Goal: Find contact information: Find contact information

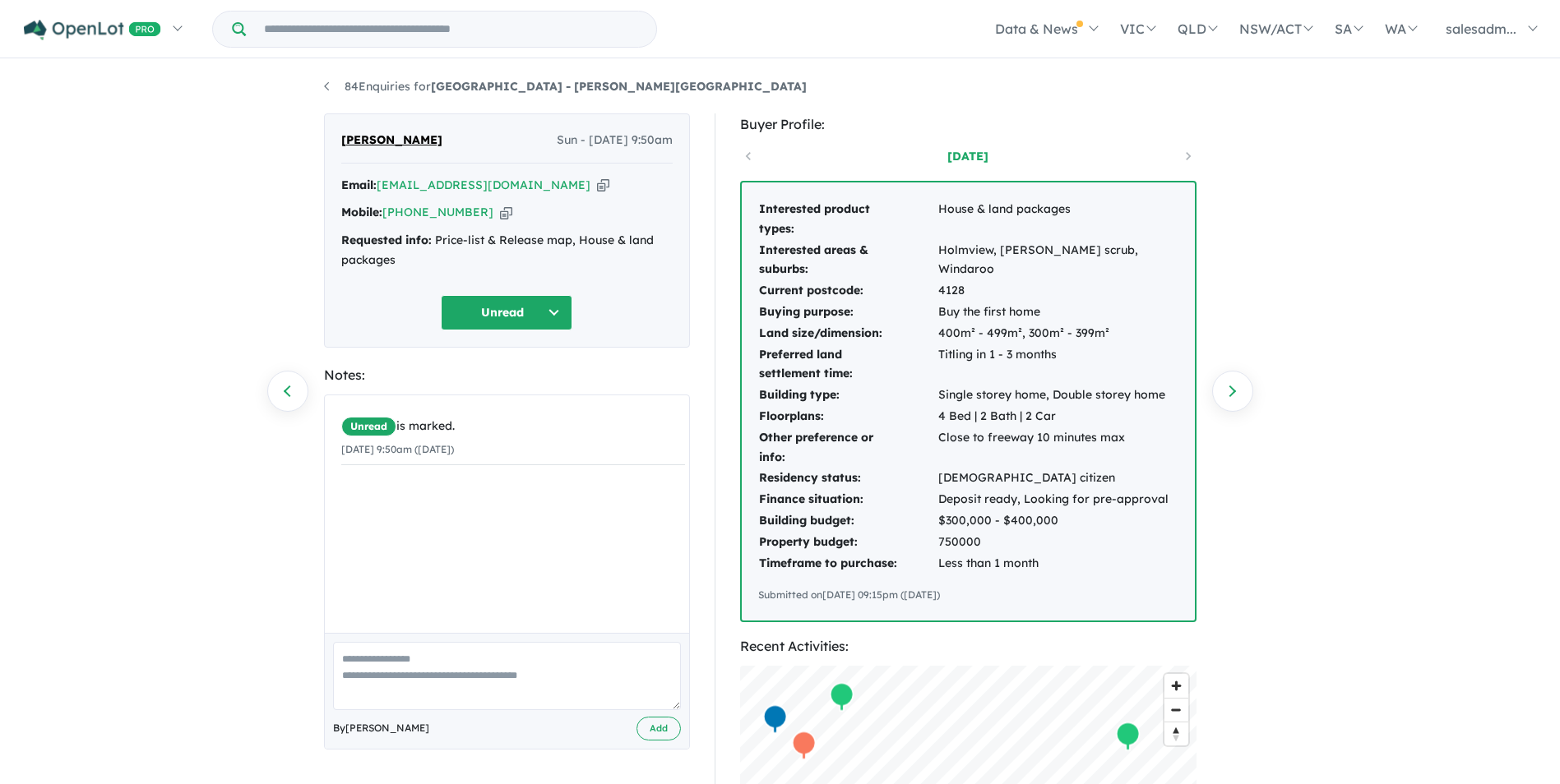
click at [218, 357] on div "84 Enquiries for [GEOGRAPHIC_DATA] - [PERSON_NAME][GEOGRAPHIC_DATA] Previous en…" at bounding box center [780, 423] width 1560 height 726
click at [597, 187] on icon "button" at bounding box center [603, 185] width 12 height 17
drag, startPoint x: 225, startPoint y: 176, endPoint x: 235, endPoint y: 177, distance: 10.0
click at [225, 176] on div "84 Enquiries for [GEOGRAPHIC_DATA] - [PERSON_NAME][GEOGRAPHIC_DATA] Previous en…" at bounding box center [780, 423] width 1560 height 726
click at [338, 89] on link "84 Enquiries for [GEOGRAPHIC_DATA] - [PERSON_NAME][GEOGRAPHIC_DATA]" at bounding box center [566, 85] width 483 height 14
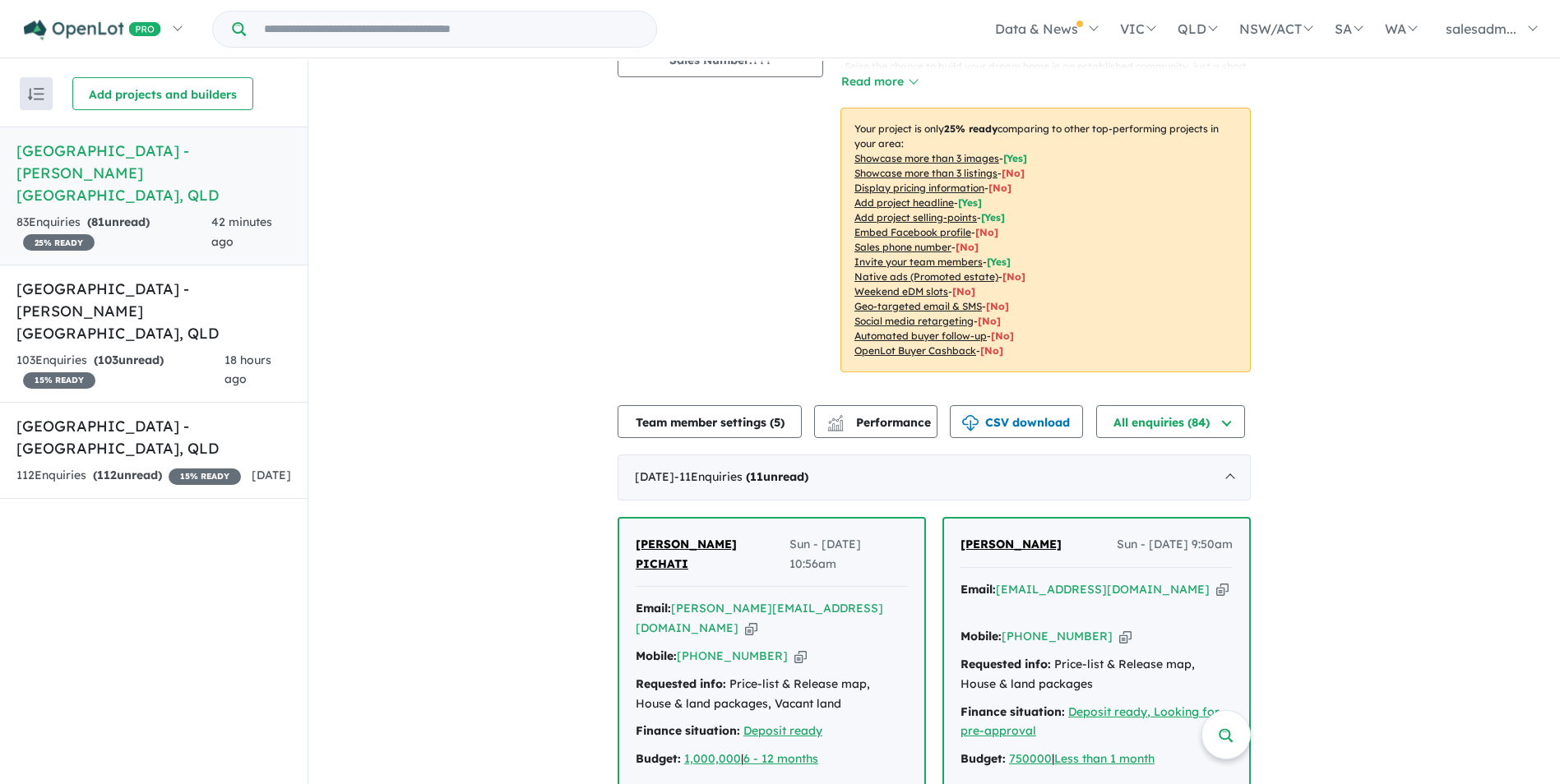
scroll to position [334, 0]
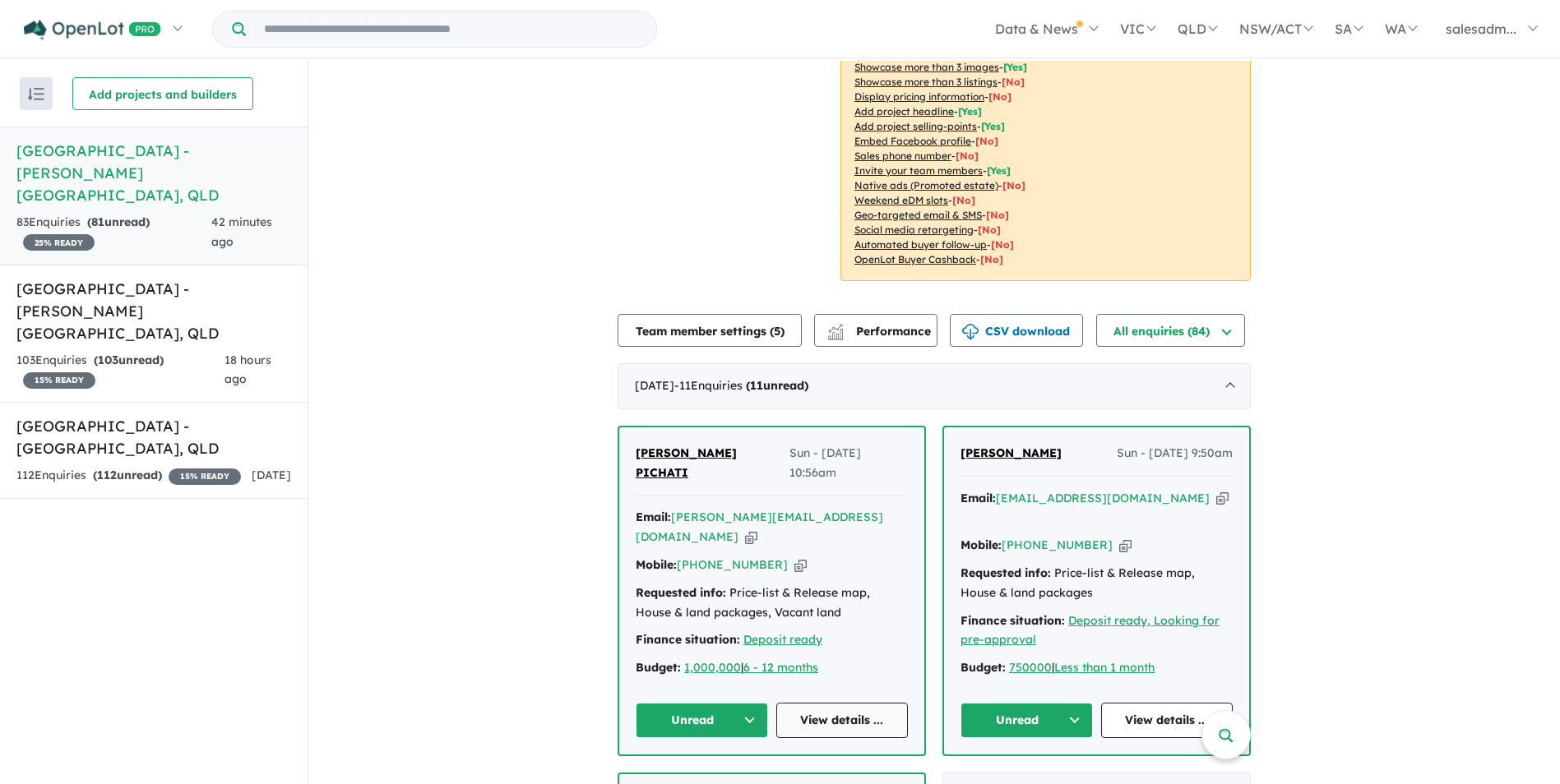
click at [868, 703] on link "View details ..." at bounding box center [843, 720] width 132 height 35
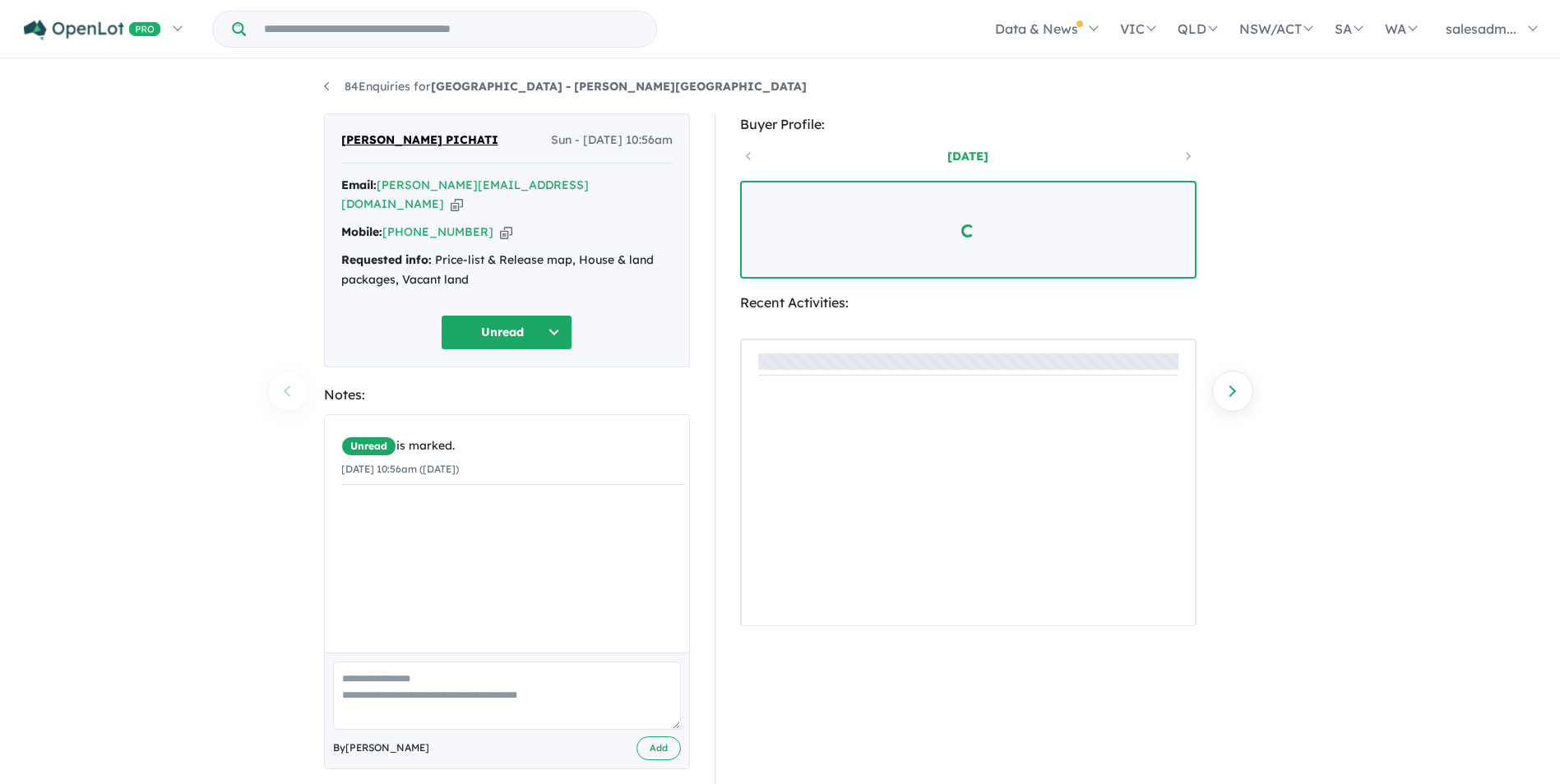
click at [463, 196] on icon "button" at bounding box center [456, 204] width 12 height 17
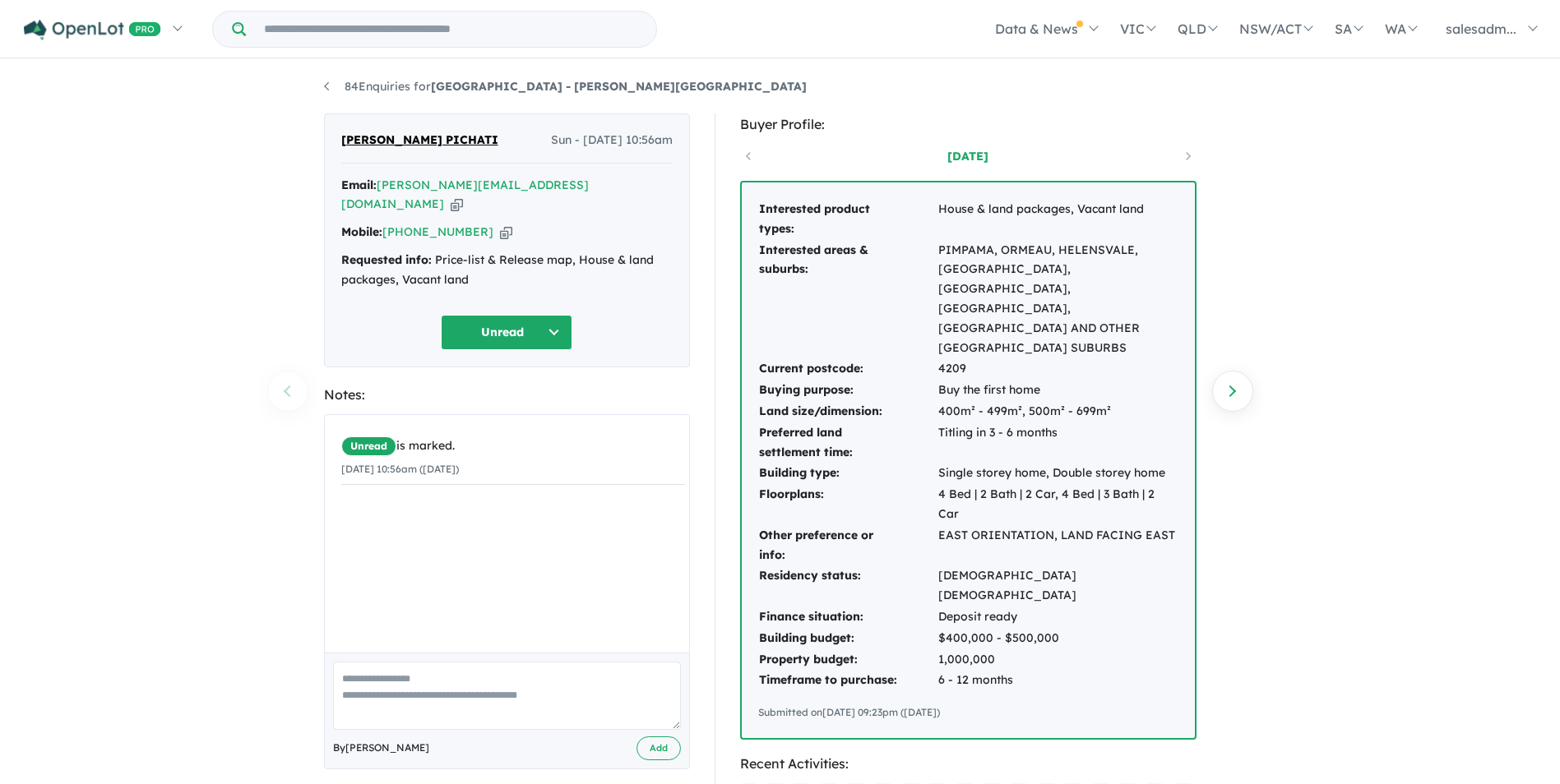
click at [501, 223] on icon "button" at bounding box center [506, 232] width 12 height 17
click at [463, 196] on icon "button" at bounding box center [456, 204] width 12 height 17
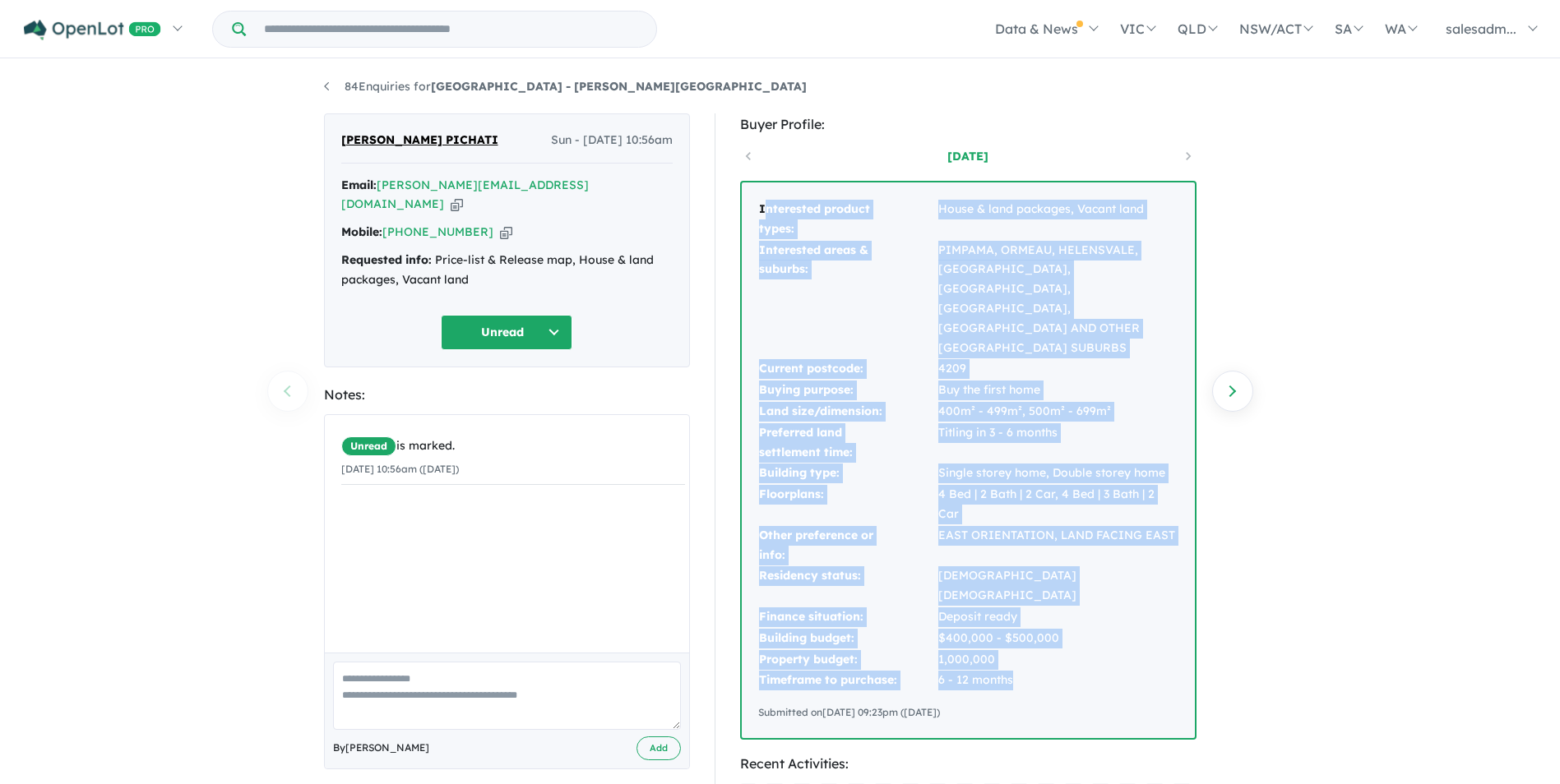
drag, startPoint x: 762, startPoint y: 207, endPoint x: 1121, endPoint y: 603, distance: 534.5
click at [1121, 603] on tbody "Interested product types: House & land packages, Vacant land Interested areas &…" at bounding box center [968, 446] width 420 height 493
copy tbody "nterested product types: House & land packages, Vacant land Interested areas & …"
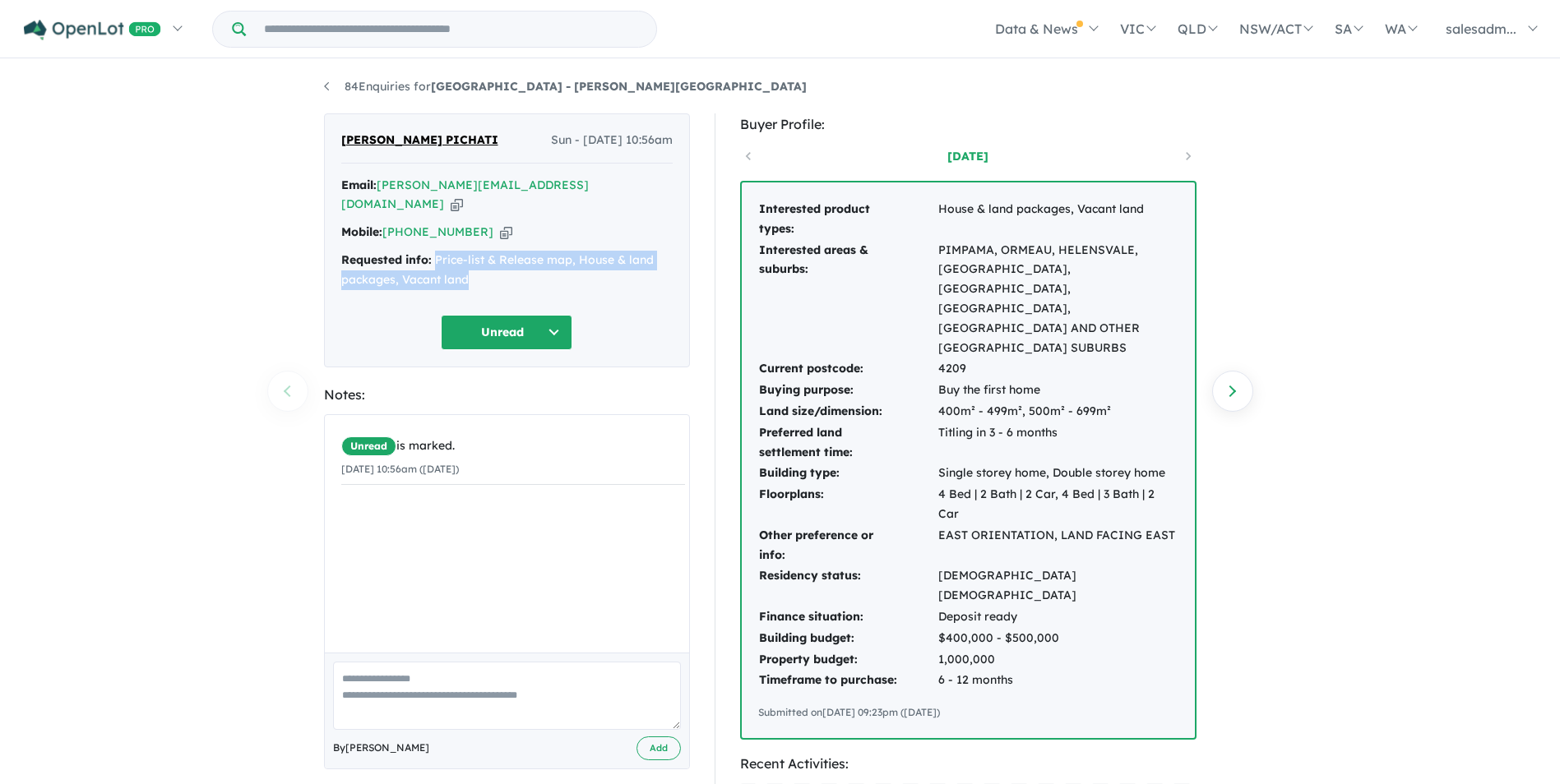
drag, startPoint x: 480, startPoint y: 261, endPoint x: 434, endPoint y: 227, distance: 57.2
click at [434, 227] on div "Email: dheeraj.p18@gmail.com Copied! Mobile: +61 424 235 331 Copied! Requested …" at bounding box center [507, 238] width 332 height 123
copy div "Price-list & Release map, House & land packages, Vacant land"
